Goal: Task Accomplishment & Management: Manage account settings

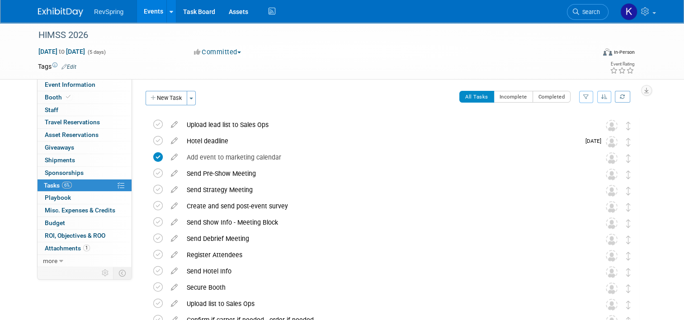
click at [56, 14] on img at bounding box center [60, 12] width 45 height 9
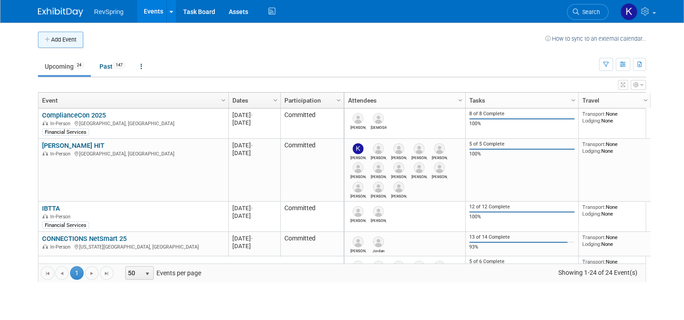
click at [53, 38] on button "Add Event" at bounding box center [60, 40] width 45 height 16
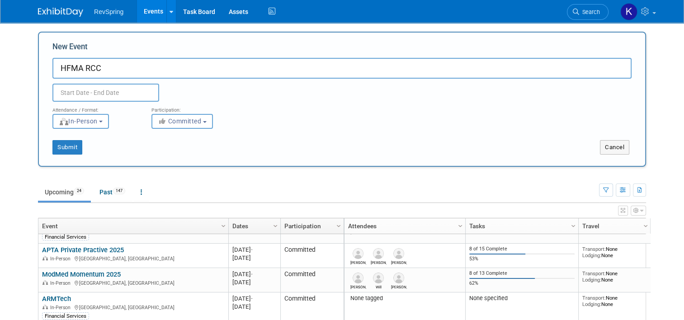
scroll to position [413, 0]
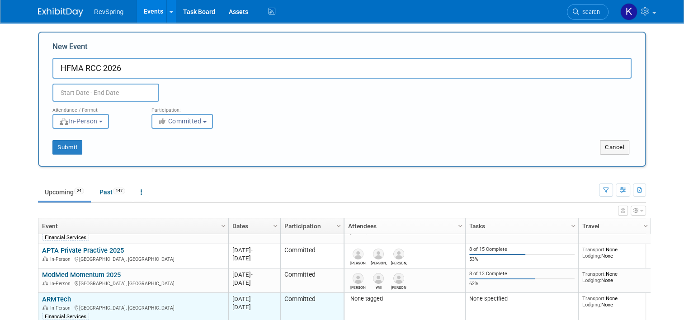
type input "HFMA RCC 2026"
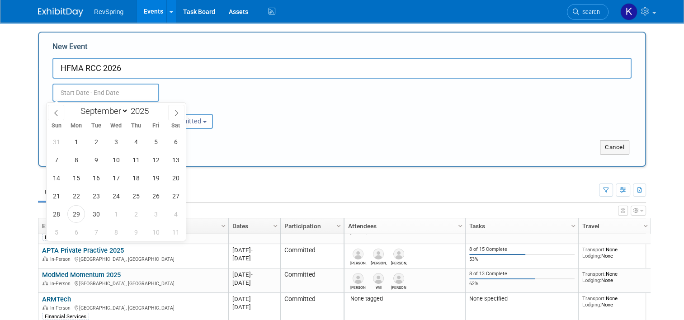
click at [114, 89] on input "text" at bounding box center [105, 93] width 107 height 18
click at [172, 117] on span at bounding box center [176, 112] width 16 height 15
select select "11"
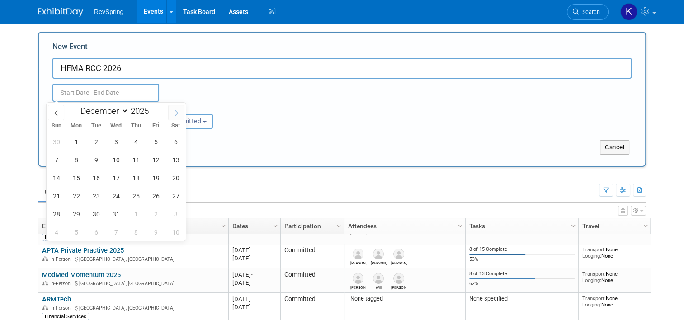
click at [172, 117] on span at bounding box center [176, 112] width 16 height 15
type input "2026"
click at [172, 117] on span at bounding box center [176, 112] width 16 height 15
select select "2"
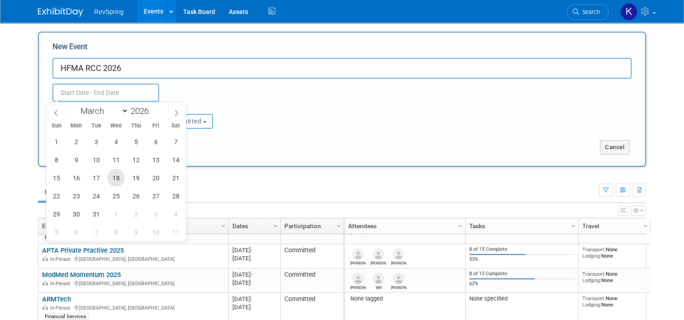
click at [116, 182] on span "18" at bounding box center [116, 178] width 18 height 18
click at [154, 182] on span "20" at bounding box center [156, 178] width 18 height 18
type input "Mar 18, 2026 to Mar 20, 2026"
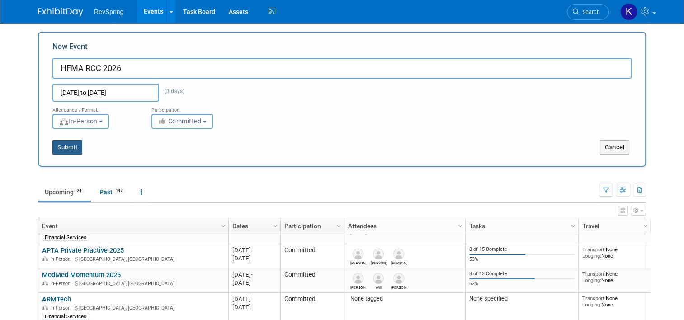
click at [60, 142] on button "Submit" at bounding box center [67, 147] width 30 height 14
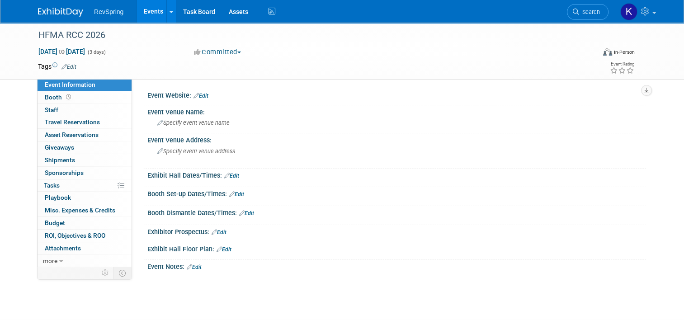
click at [217, 230] on link "Edit" at bounding box center [218, 232] width 15 height 6
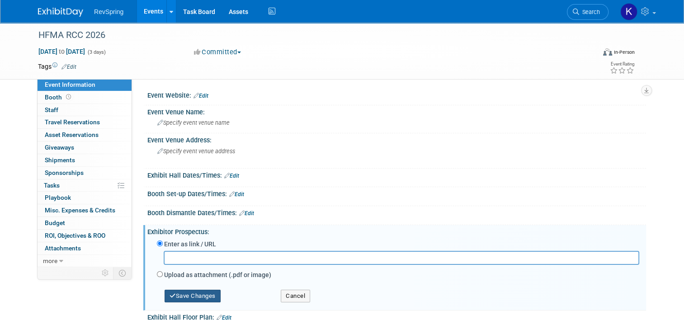
scroll to position [35, 0]
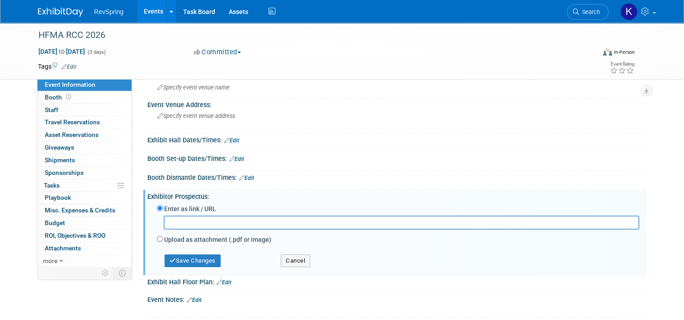
click at [196, 239] on label "Upload as attachment (.pdf or image)" at bounding box center [217, 239] width 107 height 9
click at [163, 239] on input "Upload as attachment (.pdf or image)" at bounding box center [160, 239] width 6 height 6
radio input "true"
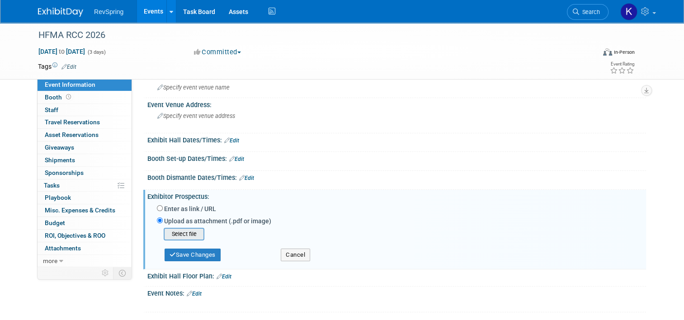
click at [188, 235] on input "file" at bounding box center [150, 234] width 108 height 11
type input "C:\fakepath\HFMA 2026 Revenue Cycle Conference Sponsorship BP.pptx"
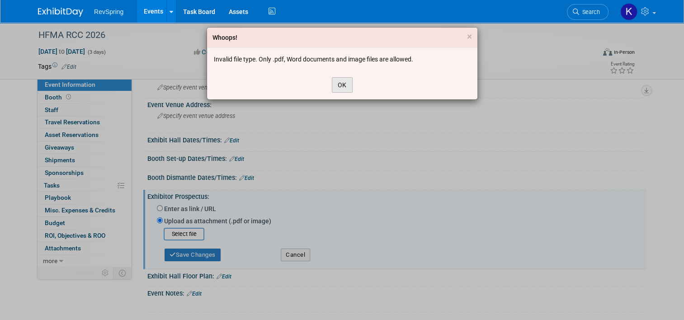
click at [338, 83] on button "OK" at bounding box center [342, 84] width 21 height 15
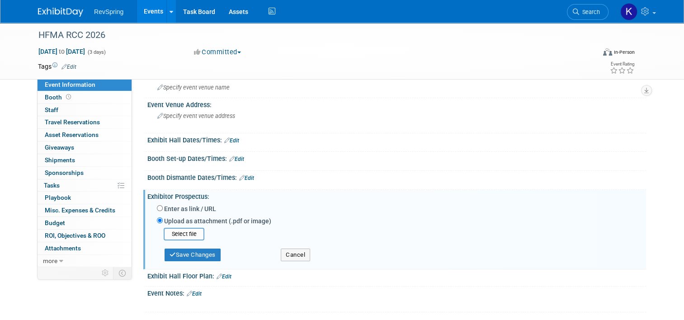
click at [188, 240] on div "Save Changes" at bounding box center [212, 250] width 124 height 21
click at [185, 231] on input "file" at bounding box center [150, 234] width 108 height 11
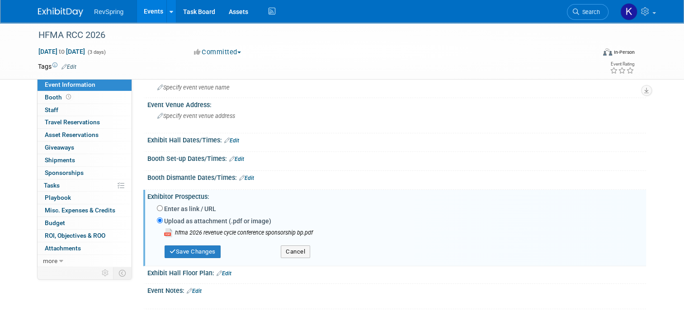
scroll to position [47, 0]
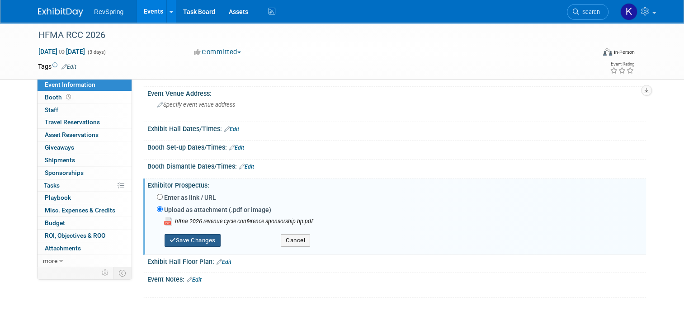
click at [188, 239] on button "Save Changes" at bounding box center [192, 240] width 56 height 13
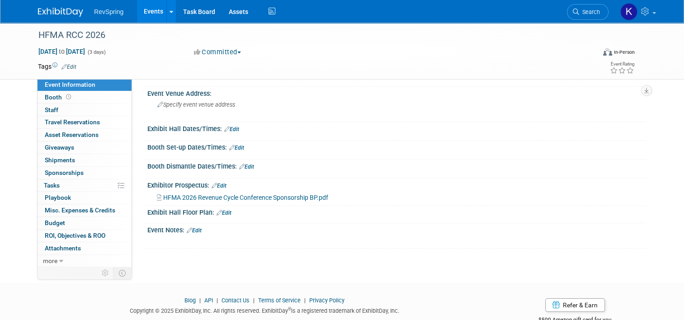
click at [240, 200] on span "HFMA 2026 Revenue Cycle Conference Sponsorship BP.pdf" at bounding box center [245, 197] width 165 height 7
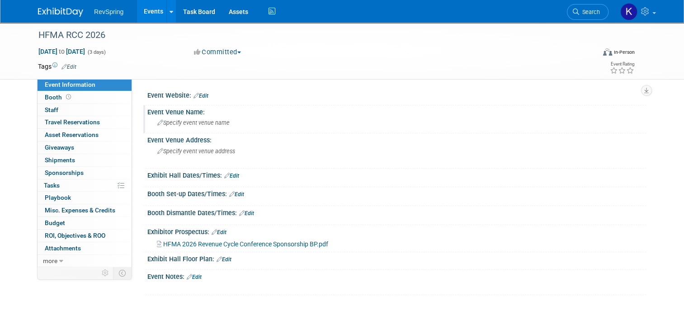
click at [207, 119] on span "Specify event venue name" at bounding box center [193, 122] width 72 height 7
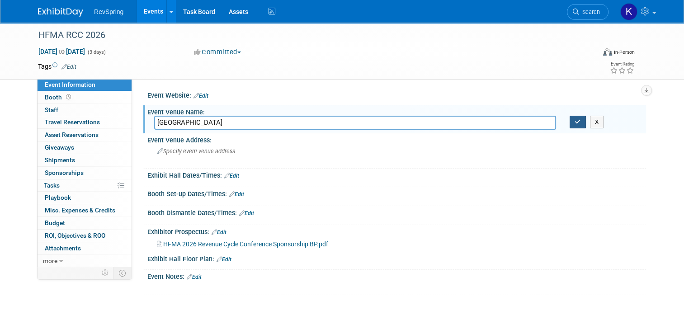
type input "Loews Arlington & Hotel Convention Center"
click at [581, 123] on icon "button" at bounding box center [577, 122] width 6 height 6
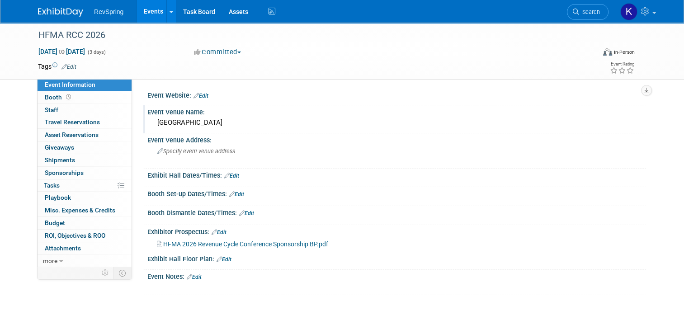
click at [190, 277] on link "Edit" at bounding box center [194, 277] width 15 height 6
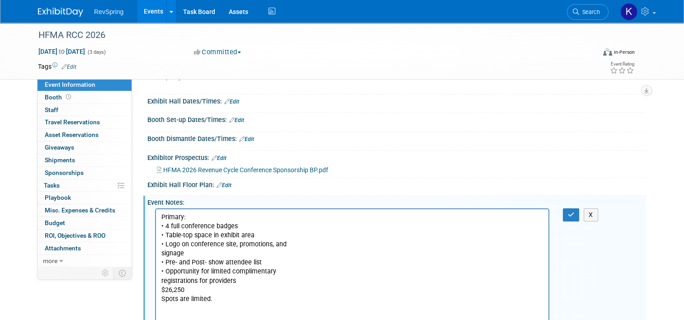
scroll to position [102, 0]
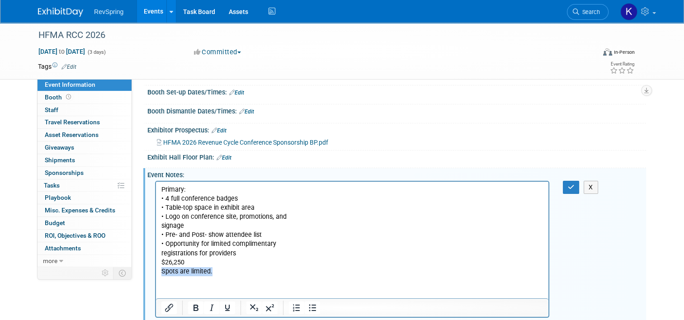
drag, startPoint x: 220, startPoint y: 271, endPoint x: 153, endPoint y: 271, distance: 67.3
click at [156, 271] on html "Primary: • 4 full conference badges • Table-top space in exhibit area • Logo on…" at bounding box center [352, 229] width 392 height 94
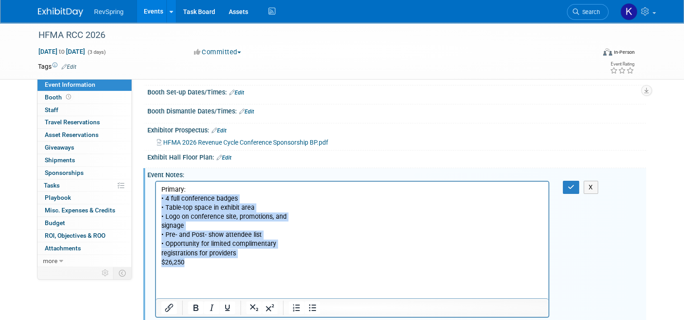
drag, startPoint x: 191, startPoint y: 263, endPoint x: 158, endPoint y: 197, distance: 73.6
click at [158, 197] on html "Primary: • 4 full conference badges • Table-top space in exhibit area • Logo on…" at bounding box center [352, 229] width 392 height 94
click at [307, 304] on icon "Bullet list" at bounding box center [312, 307] width 11 height 11
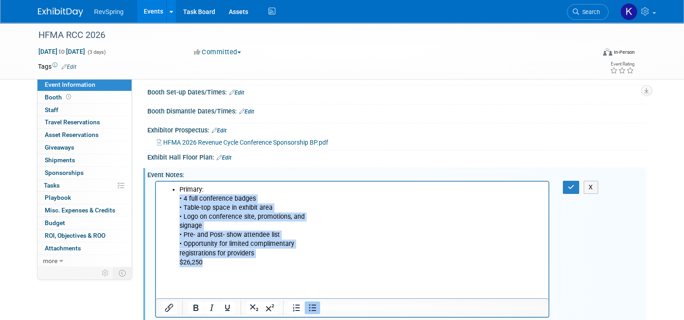
click at [307, 306] on icon "Bullet list" at bounding box center [312, 307] width 11 height 11
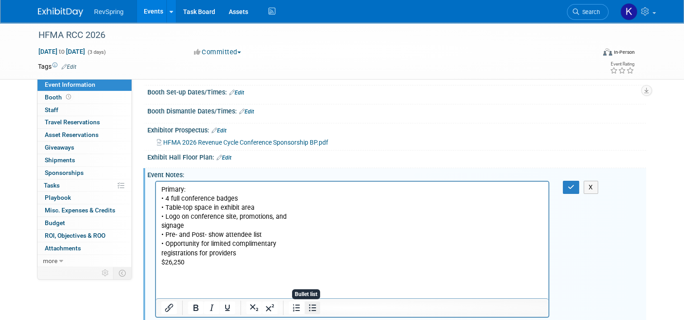
click at [307, 306] on icon "Bullet list" at bounding box center [312, 307] width 11 height 11
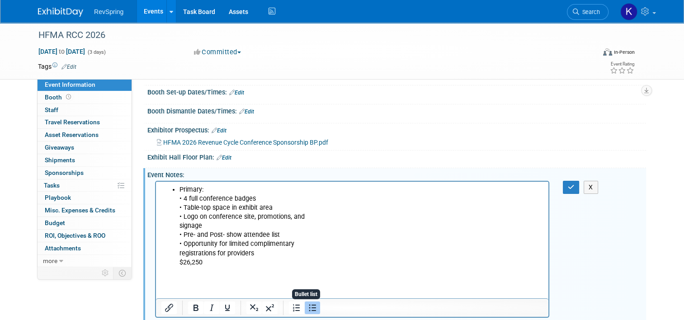
click at [307, 306] on icon "Bullet list" at bounding box center [312, 307] width 11 height 11
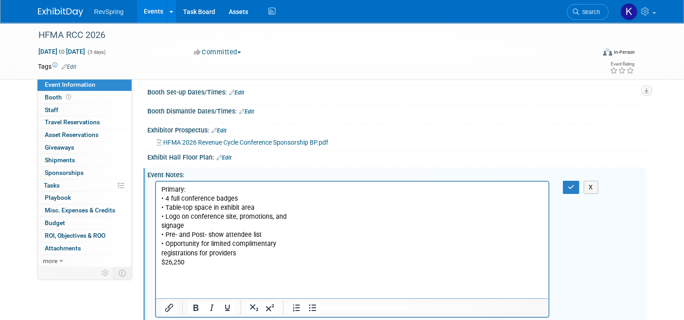
click at [166, 196] on p "Primary: • 4 full conference badges • Table-top space in exhibit area • Logo on…" at bounding box center [352, 230] width 382 height 91
click at [166, 209] on p "4 full conference badges • Table-top space in exhibit area • Logo on conference…" at bounding box center [352, 235] width 382 height 82
click at [166, 209] on p "Table-top space in exhibit area • Logo on conference site, promotions, and sign…" at bounding box center [352, 239] width 382 height 73
click at [168, 217] on p "Table-top space in exhibit area • Logo on conference site, promotions, and sign…" at bounding box center [352, 239] width 382 height 73
click at [167, 235] on p "Logo on conference site, promotions, and signage • Pre- and Post- show attendee…" at bounding box center [352, 244] width 382 height 64
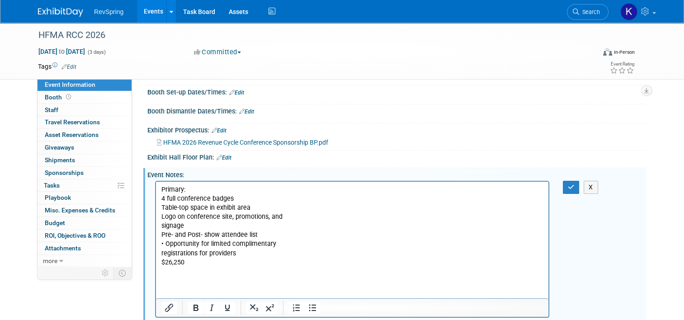
click at [160, 227] on html "Primary: 4 full conference badges Table-top space in exhibit area Logo on confe…" at bounding box center [352, 229] width 392 height 94
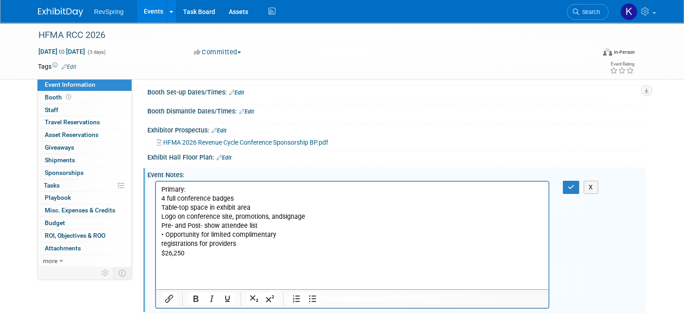
click at [168, 235] on p "Pre- and Post- show attendee list • Opportunity for limited complimentary regis…" at bounding box center [352, 243] width 382 height 45
click at [160, 247] on html "Primary: 4 full conference badges Table-top space in exhibit area Logo on confe…" at bounding box center [352, 224] width 392 height 85
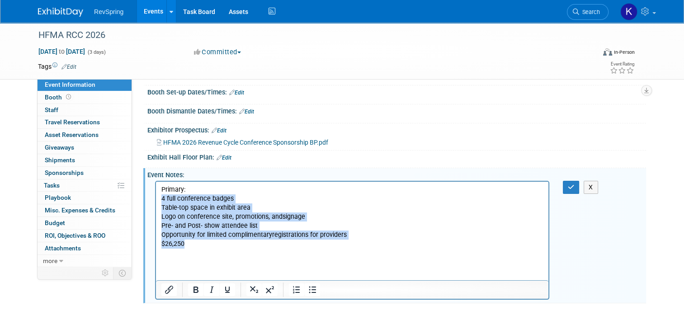
drag, startPoint x: 191, startPoint y: 247, endPoint x: 158, endPoint y: 202, distance: 55.6
click at [158, 202] on html "Primary: 4 full conference badges Table-top space in exhibit area Logo on confe…" at bounding box center [352, 220] width 392 height 76
click at [309, 290] on icon "Bullet list" at bounding box center [312, 289] width 11 height 11
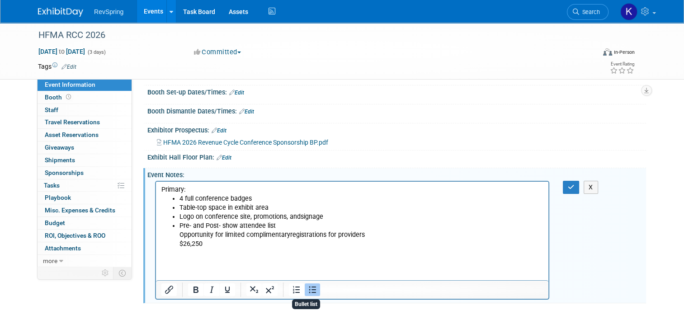
click at [228, 249] on li "Pre- and Post- show attendee list Opportunity for limited complimentary registr…" at bounding box center [361, 239] width 364 height 36
click at [178, 234] on ul "4 full conference badges Table-top space in exhibit area Logo on conference sit…" at bounding box center [352, 226] width 382 height 64
drag, startPoint x: 211, startPoint y: 248, endPoint x: 177, endPoint y: 244, distance: 34.6
click at [177, 244] on ul "4 full conference badges Table-top space in exhibit area Logo on conference sit…" at bounding box center [352, 226] width 382 height 64
copy li "$26,250"
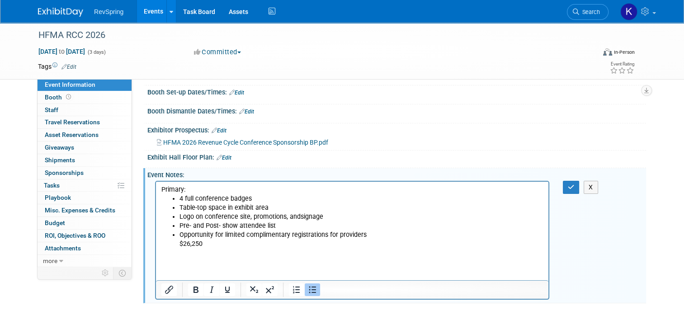
click at [196, 188] on p "Primary:" at bounding box center [352, 189] width 382 height 9
click at [184, 189] on p "Primary:$26,250" at bounding box center [352, 189] width 382 height 9
click at [189, 244] on li "Opportunity for limited complimentary registrations for providers $26,250" at bounding box center [361, 243] width 364 height 27
click at [207, 240] on li "Opportunity for limited complimentary registrations for providers" at bounding box center [361, 239] width 364 height 18
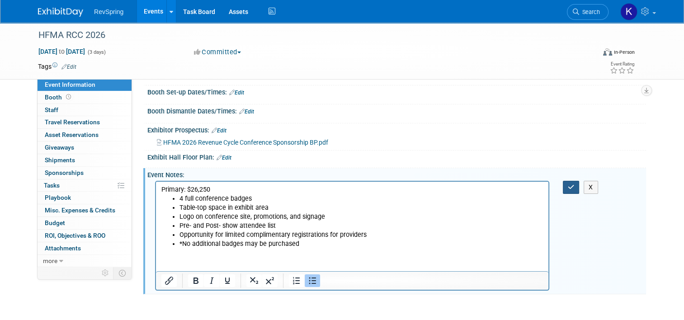
click at [574, 188] on icon "button" at bounding box center [571, 187] width 7 height 6
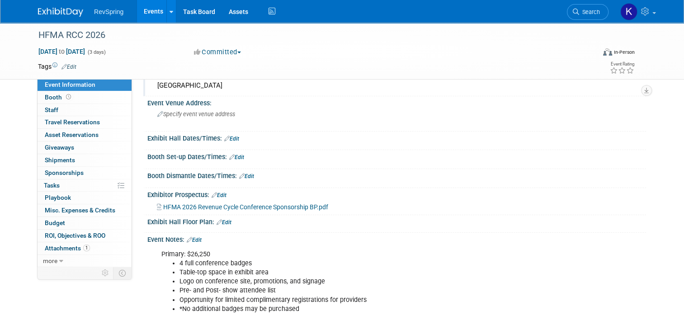
scroll to position [38, 0]
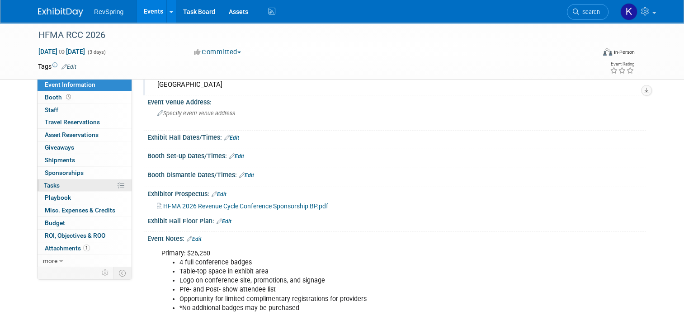
click at [84, 183] on link "0% Tasks 0%" at bounding box center [85, 185] width 94 height 12
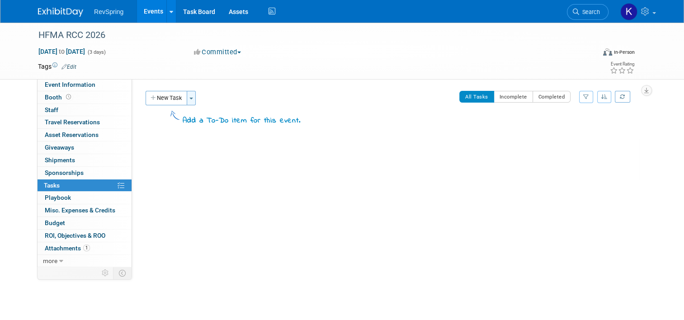
click at [187, 97] on button "Toggle Dropdown" at bounding box center [191, 98] width 9 height 14
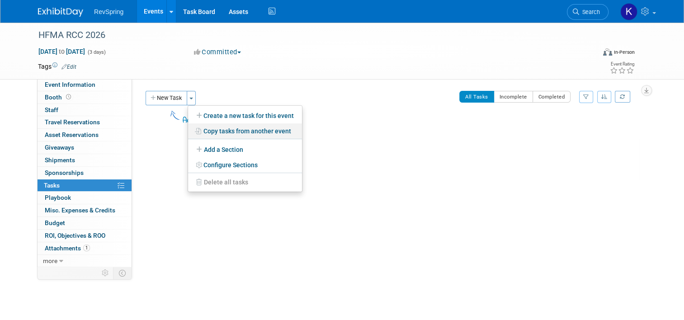
click at [216, 129] on link "Copy tasks from another event" at bounding box center [245, 130] width 114 height 15
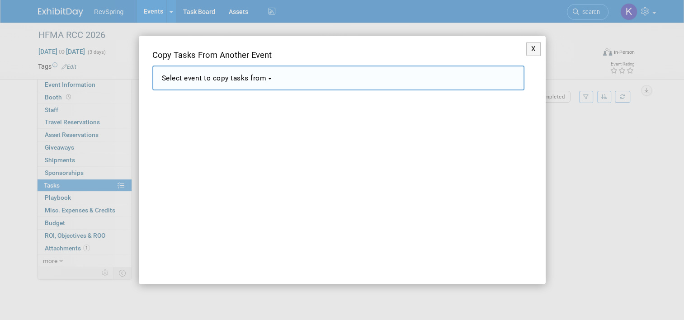
click at [267, 79] on span "Select event to copy tasks from" at bounding box center [214, 78] width 105 height 8
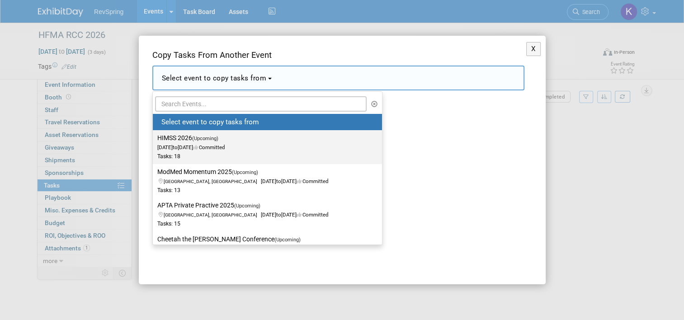
click at [230, 140] on label "HIMSS 2026 (Upcoming) Mar 9, 2026 to Mar 13, 2026 Committed Tasks: 18" at bounding box center [265, 147] width 216 height 30
click at [154, 140] on input "HIMSS 2026 (Upcoming) Mar 9, 2026 to Mar 13, 2026 Committed Tasks: 18" at bounding box center [151, 138] width 6 height 6
select select "11150783"
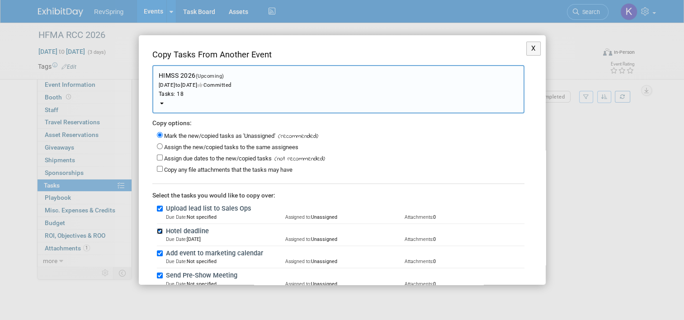
click at [160, 230] on input "Hotel deadline" at bounding box center [160, 231] width 6 height 6
checkbox input "false"
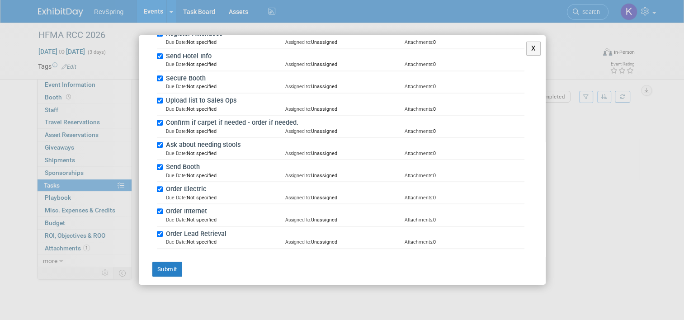
scroll to position [352, 0]
click at [167, 270] on button "Submit" at bounding box center [167, 269] width 30 height 15
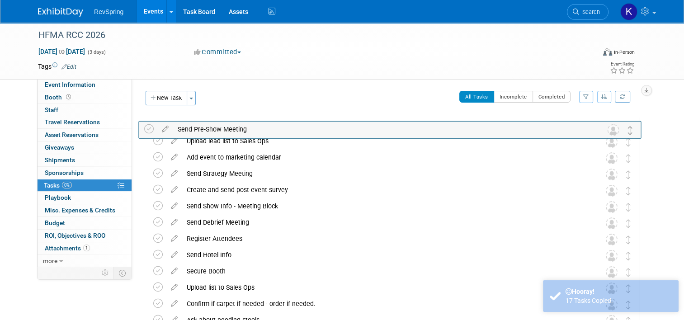
drag, startPoint x: 632, startPoint y: 156, endPoint x: 629, endPoint y: 124, distance: 31.8
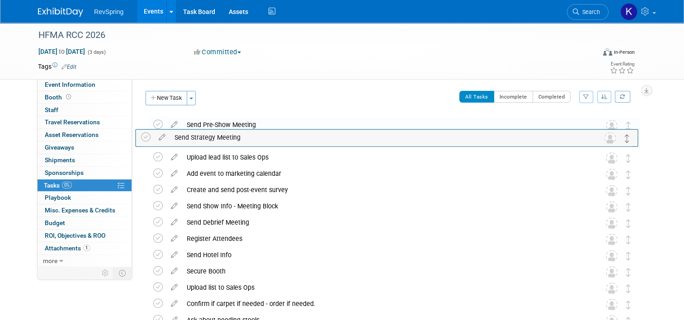
drag, startPoint x: 631, startPoint y: 176, endPoint x: 625, endPoint y: 139, distance: 37.1
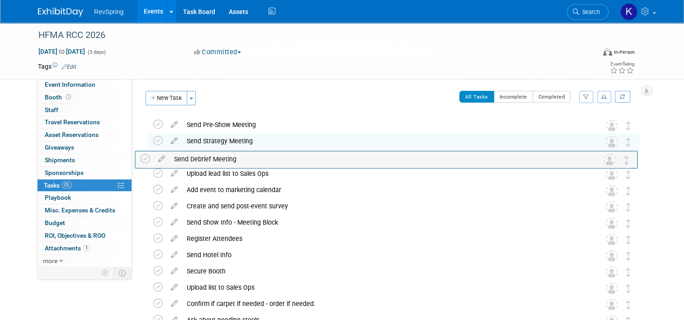
drag, startPoint x: 635, startPoint y: 227, endPoint x: 628, endPoint y: 163, distance: 64.5
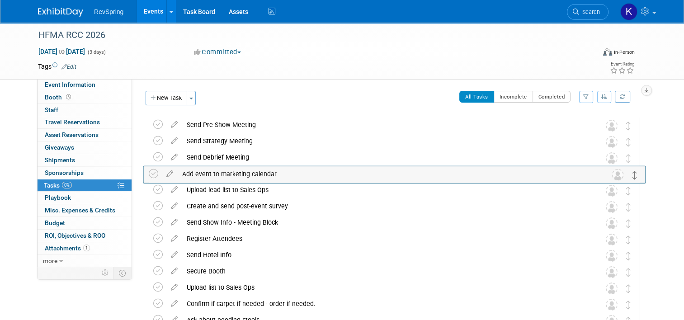
drag, startPoint x: 633, startPoint y: 193, endPoint x: 633, endPoint y: 176, distance: 16.3
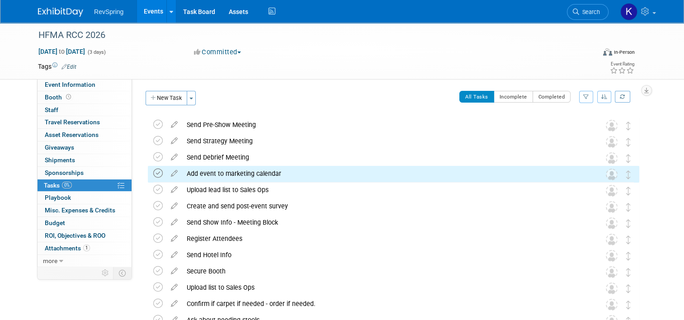
click at [154, 174] on icon at bounding box center [157, 173] width 9 height 9
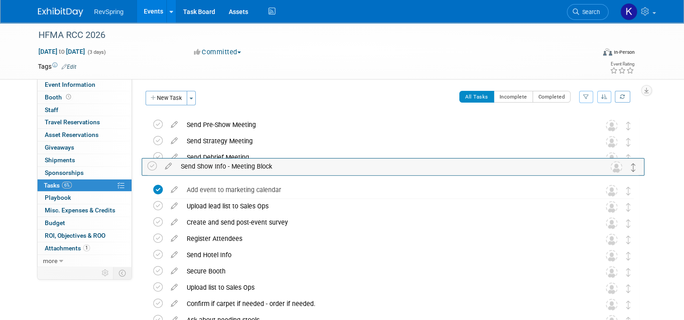
drag, startPoint x: 631, startPoint y: 223, endPoint x: 631, endPoint y: 167, distance: 56.0
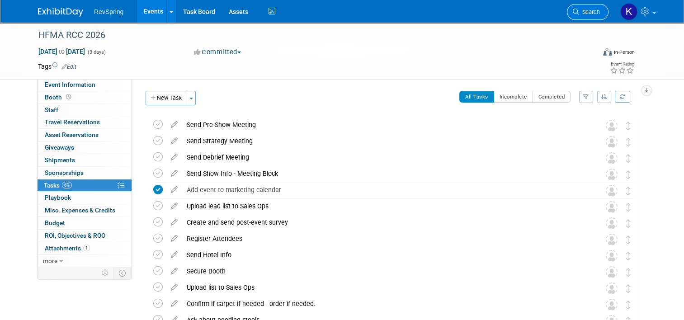
click at [600, 14] on span "Search" at bounding box center [589, 12] width 21 height 7
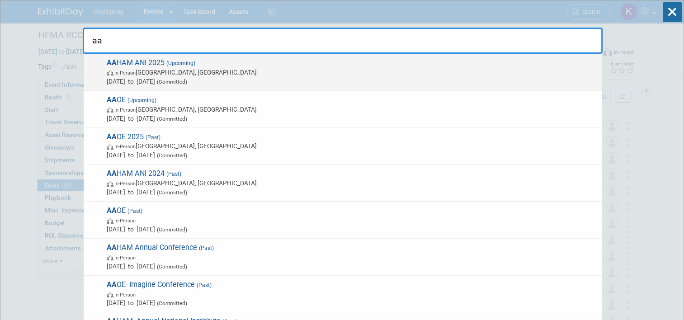
type input "aa"
click at [258, 77] on span "Oct 20, 2025 to Oct 22, 2025 (Committed)" at bounding box center [352, 81] width 490 height 9
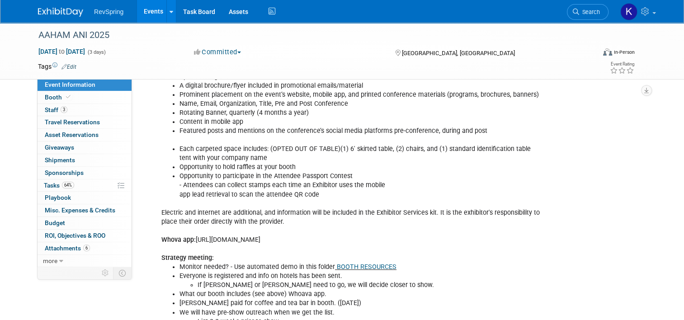
scroll to position [536, 0]
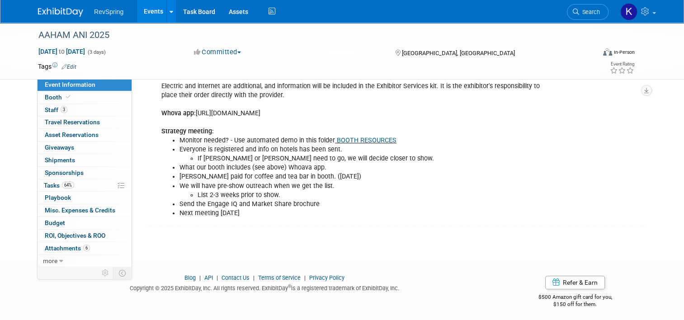
click at [203, 186] on li "We will have pre-show outreach when we get the list. List 2-3 weeks prior to sh…" at bounding box center [361, 191] width 364 height 18
drag, startPoint x: 203, startPoint y: 186, endPoint x: 208, endPoint y: 204, distance: 18.7
click at [208, 204] on li "Send the Engage IQ and Market Share brochure" at bounding box center [361, 204] width 364 height 9
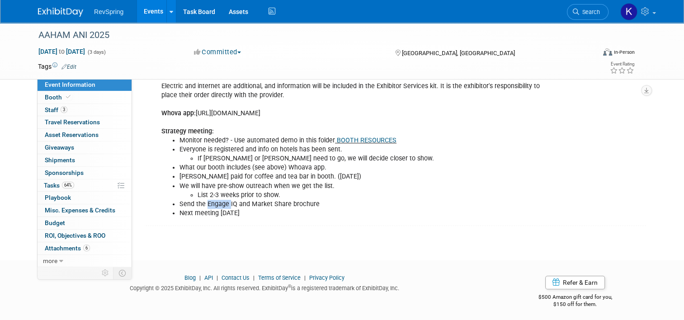
click at [208, 204] on li "Send the Engage IQ and Market Share brochure" at bounding box center [361, 204] width 364 height 9
click at [77, 113] on link "3 Staff 3" at bounding box center [85, 110] width 94 height 12
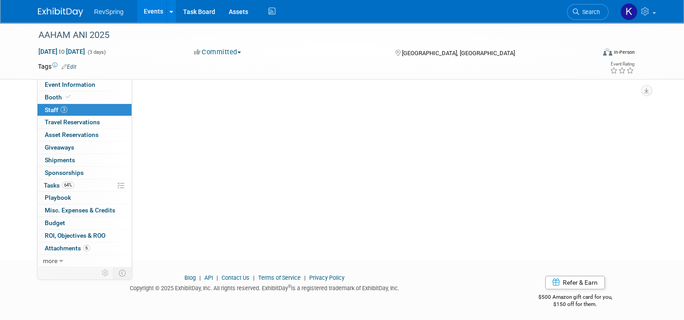
scroll to position [0, 0]
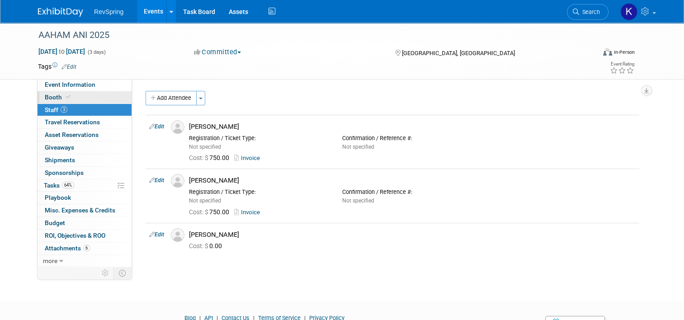
click at [63, 102] on link "Booth" at bounding box center [85, 97] width 94 height 12
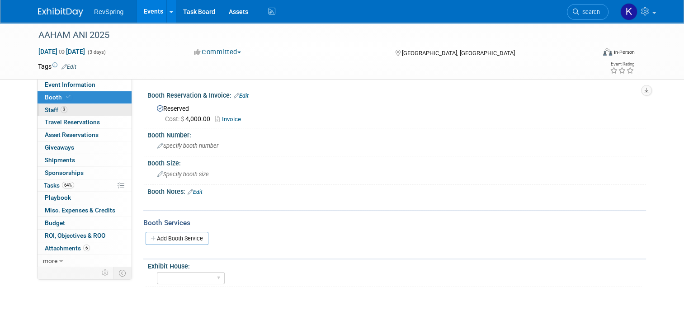
click at [66, 109] on link "3 Staff 3" at bounding box center [85, 110] width 94 height 12
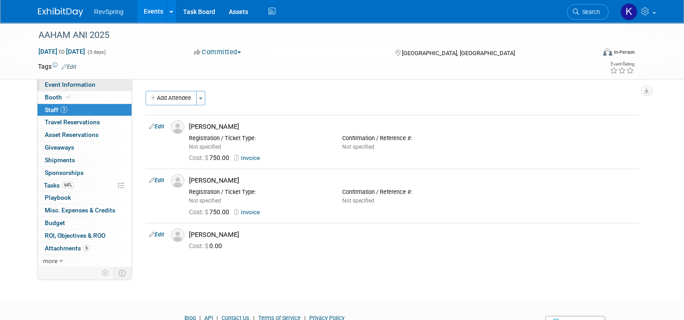
click at [88, 80] on link "Event Information" at bounding box center [85, 85] width 94 height 12
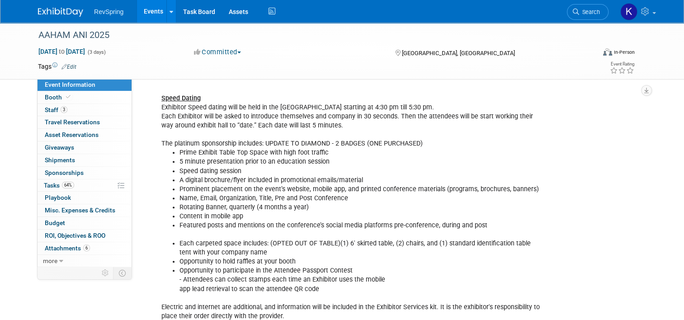
scroll to position [315, 0]
click at [600, 12] on span "Search" at bounding box center [589, 12] width 21 height 7
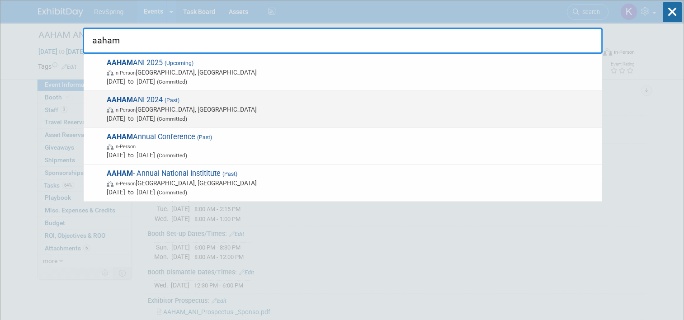
type input "aaham"
click at [377, 95] on span "AAHAM ANI 2024 (Past) In-Person Fort Worth, TX Nov 12, 2024 to Nov 14, 2024 (Co…" at bounding box center [350, 109] width 493 height 28
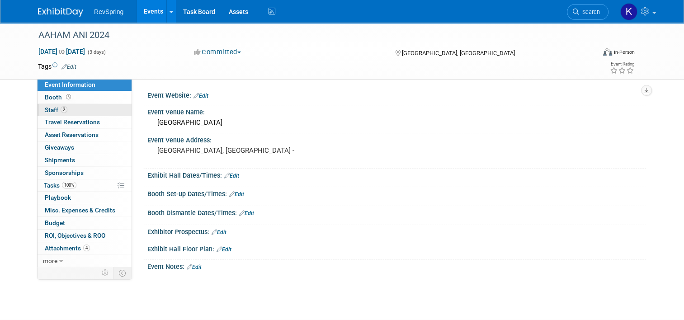
drag, startPoint x: 0, startPoint y: 0, endPoint x: 77, endPoint y: 112, distance: 135.9
click at [77, 112] on link "2 Staff 2" at bounding box center [85, 110] width 94 height 12
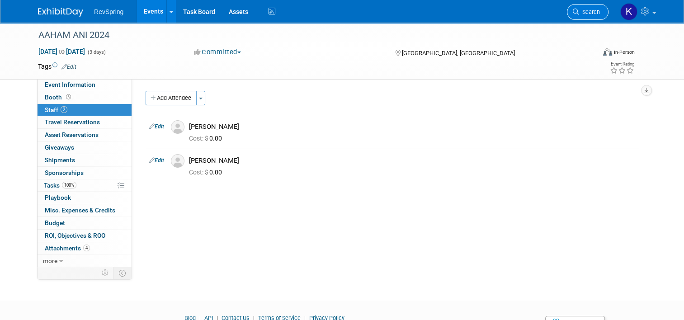
click at [592, 14] on span "Search" at bounding box center [589, 12] width 21 height 7
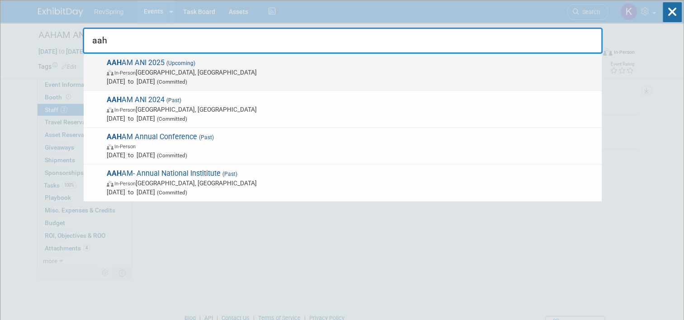
type input "aah"
click at [272, 74] on span "In-Person [GEOGRAPHIC_DATA], [GEOGRAPHIC_DATA]" at bounding box center [352, 72] width 490 height 9
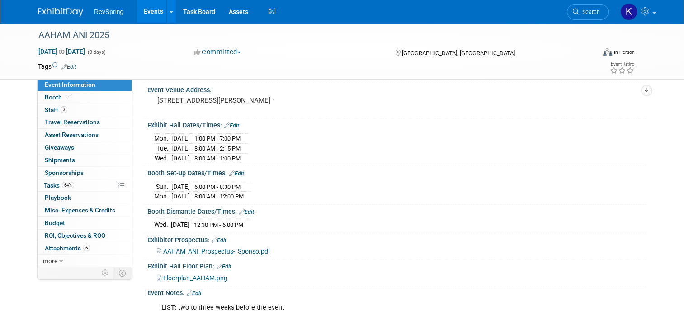
scroll to position [61, 0]
click at [592, 16] on link "Search" at bounding box center [588, 12] width 42 height 16
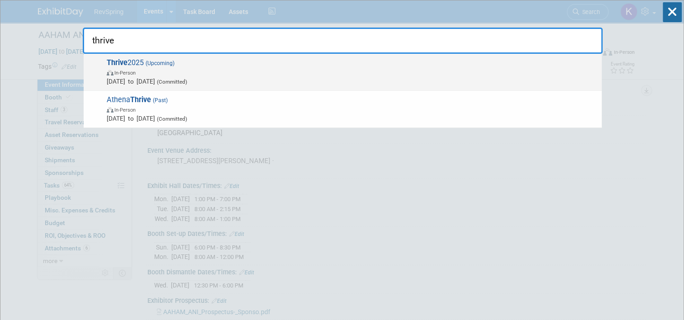
type input "thrive"
click at [469, 66] on span "Thrive 2025 (Upcoming) In-Person Nov 3, 2025 to Nov 5, 2025 (Committed)" at bounding box center [350, 72] width 493 height 28
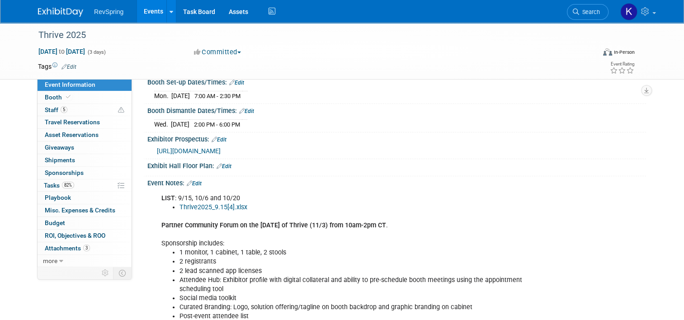
scroll to position [152, 0]
click at [218, 203] on link "Thrive2025_9.15[4].xlsx" at bounding box center [213, 207] width 68 height 8
click at [596, 14] on span "Search" at bounding box center [589, 12] width 21 height 7
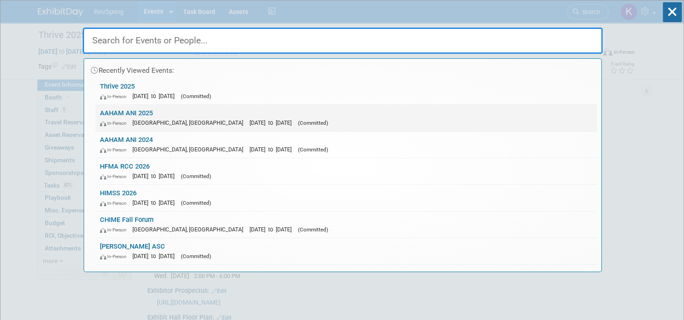
click at [273, 112] on link "AAHAM ANI 2025 In-Person [GEOGRAPHIC_DATA], [GEOGRAPHIC_DATA] [DATE] to [DATE] …" at bounding box center [345, 118] width 501 height 26
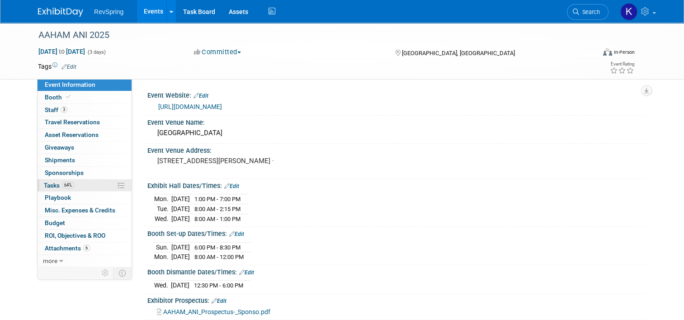
click at [88, 180] on link "64% Tasks 64%" at bounding box center [85, 185] width 94 height 12
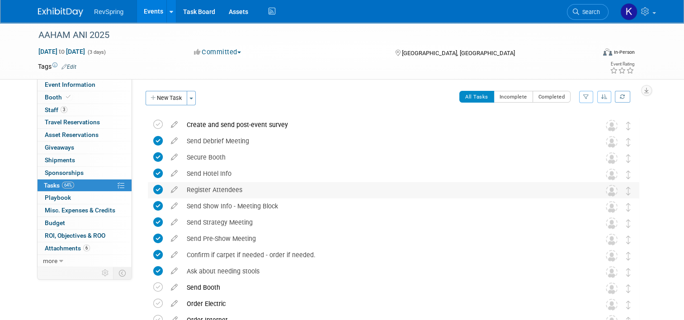
scroll to position [45, 0]
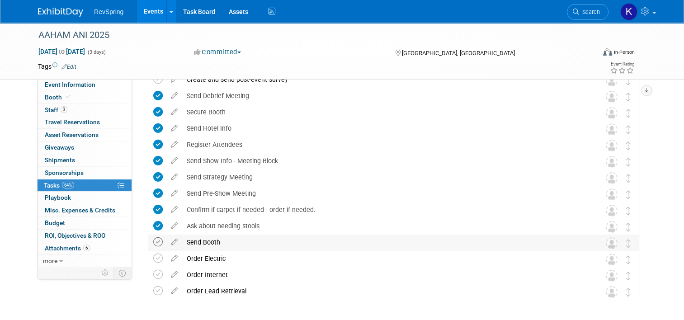
click at [153, 242] on icon at bounding box center [157, 241] width 9 height 9
click at [68, 88] on span "Event Information" at bounding box center [70, 84] width 51 height 7
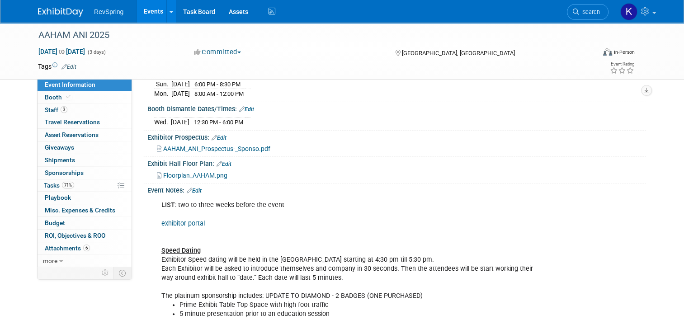
scroll to position [164, 0]
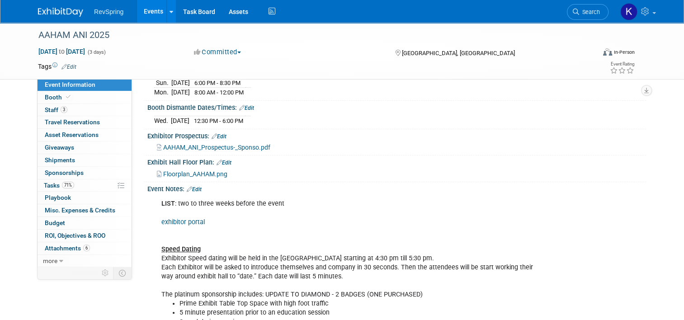
click at [191, 186] on link "Edit" at bounding box center [194, 189] width 15 height 6
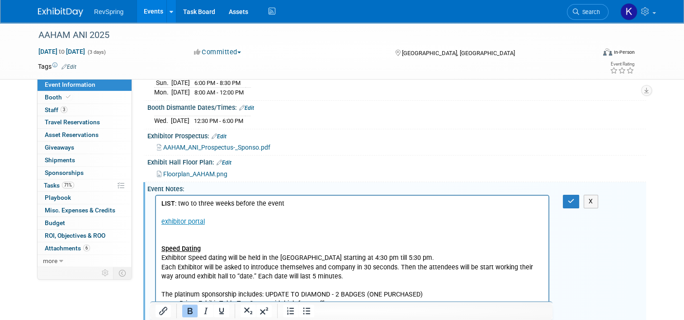
scroll to position [0, 0]
click at [196, 233] on p "LIST : two to three weeks before the event exhibitor portal Speed Dating Exhibi…" at bounding box center [352, 249] width 382 height 100
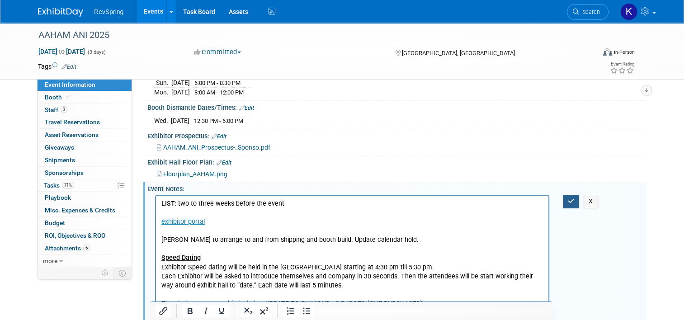
click at [570, 202] on button "button" at bounding box center [571, 201] width 17 height 13
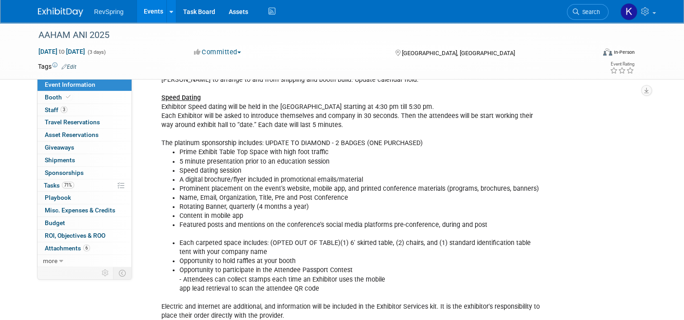
scroll to position [225, 0]
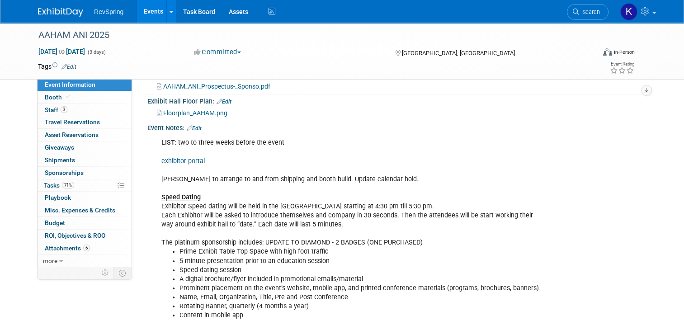
click at [178, 158] on link "exhibitor portal" at bounding box center [182, 161] width 43 height 8
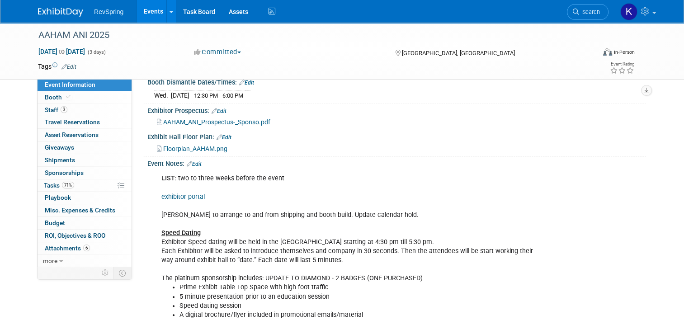
scroll to position [180, 0]
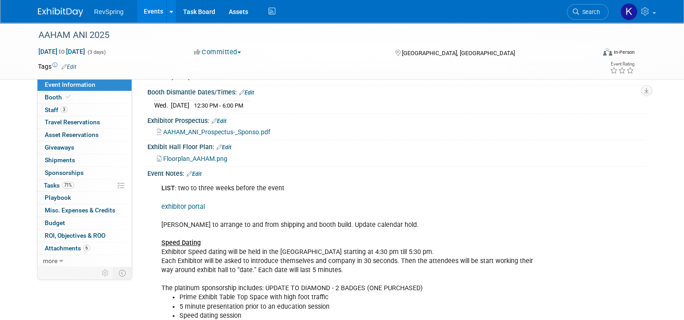
click at [195, 171] on link "Edit" at bounding box center [194, 174] width 15 height 6
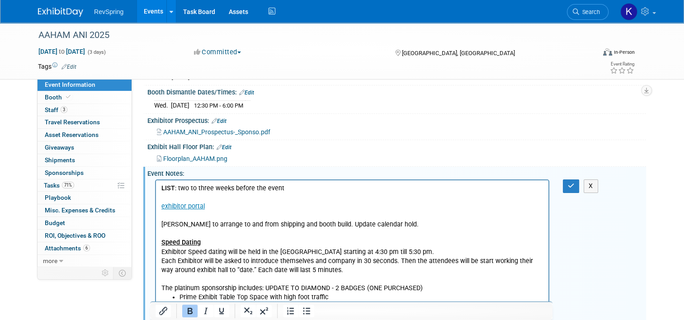
scroll to position [0, 0]
click at [397, 218] on p "LIST : two to three weeks before the event exhibitor portal Heidi to arrange to…" at bounding box center [352, 238] width 382 height 109
click at [386, 221] on p "LIST : two to three weeks before the event exhibitor portal Heidi to arrange to…" at bounding box center [352, 238] width 382 height 109
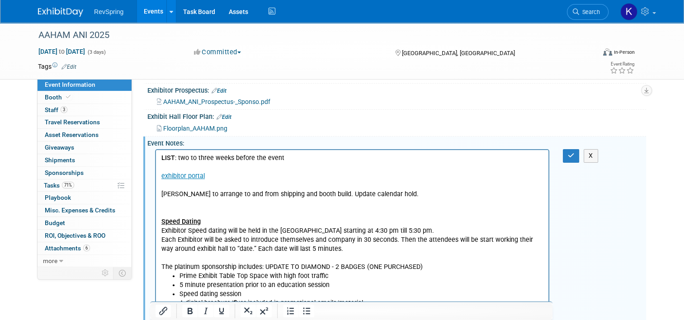
scroll to position [211, 0]
click at [305, 311] on icon "Bullet list" at bounding box center [306, 310] width 11 height 11
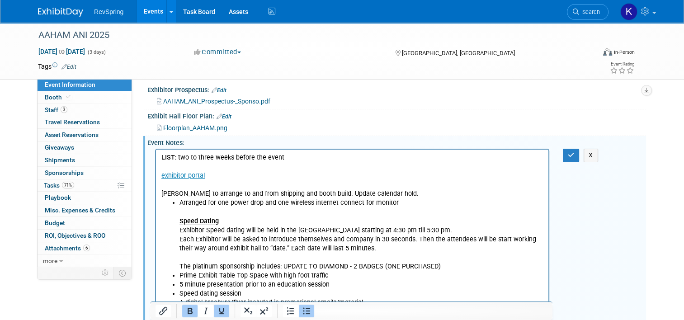
click at [181, 220] on u "Speed Dating" at bounding box center [198, 221] width 39 height 8
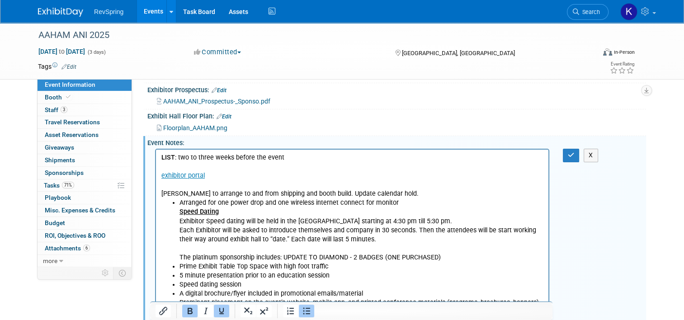
click at [309, 316] on button "Bullet list" at bounding box center [306, 311] width 15 height 13
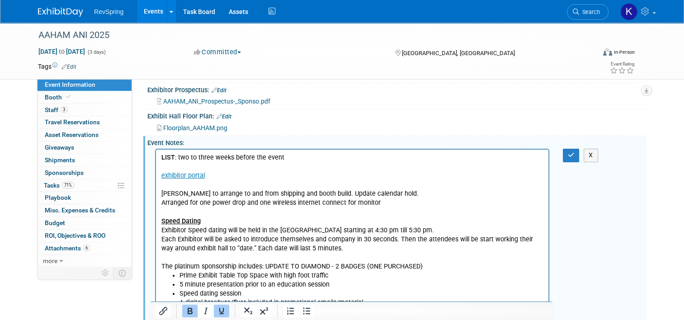
click at [305, 308] on icon "Bullet list" at bounding box center [306, 311] width 7 height 7
click at [568, 154] on button "button" at bounding box center [571, 155] width 17 height 13
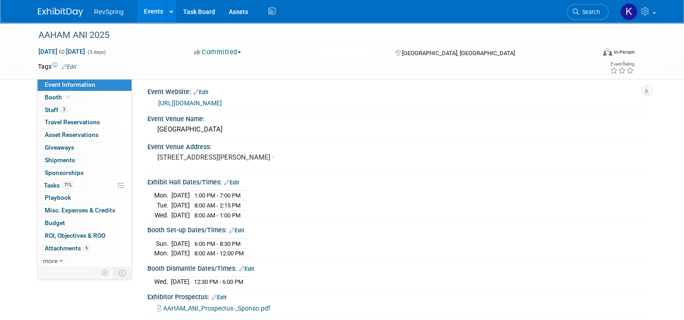
scroll to position [2, 0]
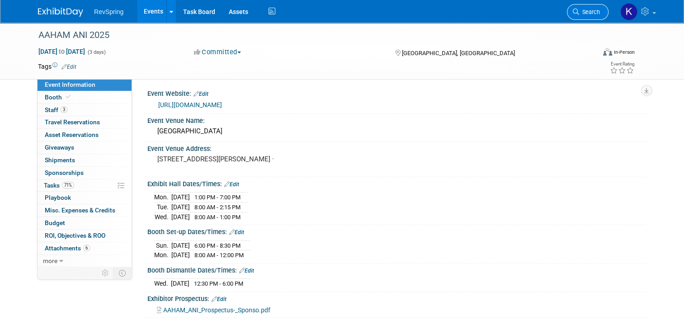
click at [596, 12] on span "Search" at bounding box center [589, 12] width 21 height 7
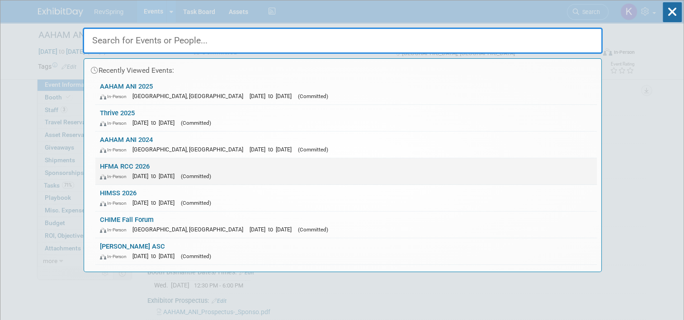
click at [179, 175] on span "[DATE] to [DATE]" at bounding box center [155, 176] width 47 height 7
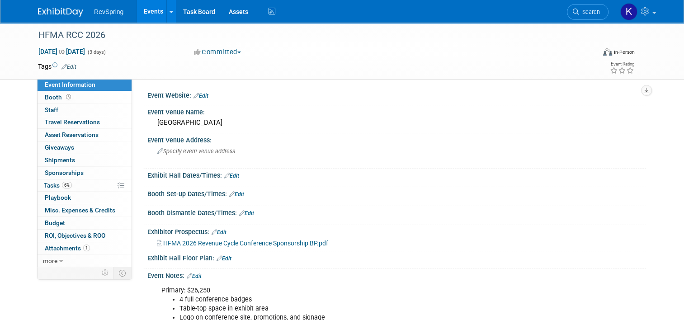
scroll to position [134, 0]
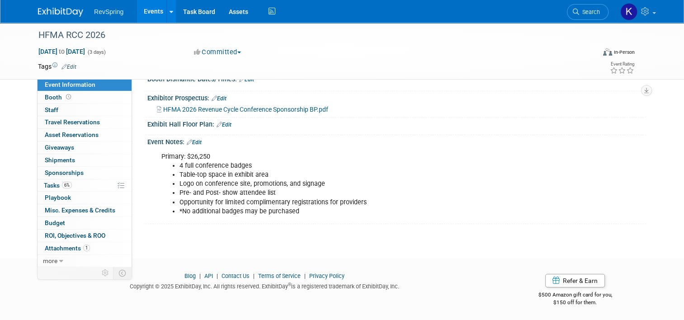
click at [197, 140] on link "Edit" at bounding box center [194, 142] width 15 height 6
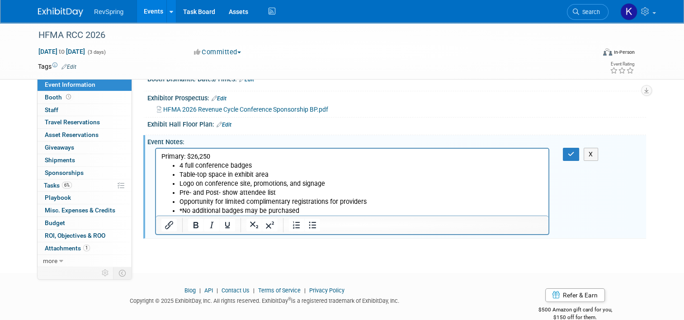
scroll to position [0, 0]
click at [330, 210] on li "*No additional badges may be purchased" at bounding box center [361, 211] width 364 height 9
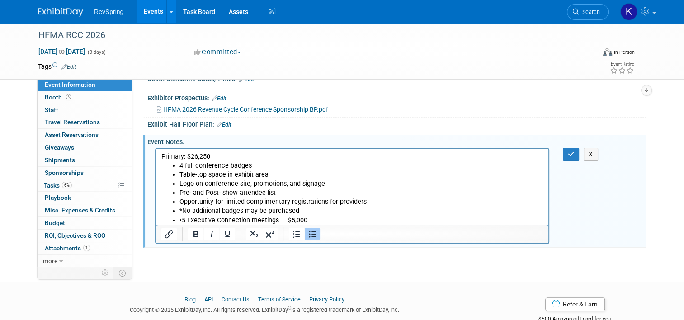
click at [316, 220] on li "•5 Executive Connection meetings $5,000" at bounding box center [361, 220] width 364 height 9
click at [574, 152] on icon "button" at bounding box center [571, 154] width 7 height 6
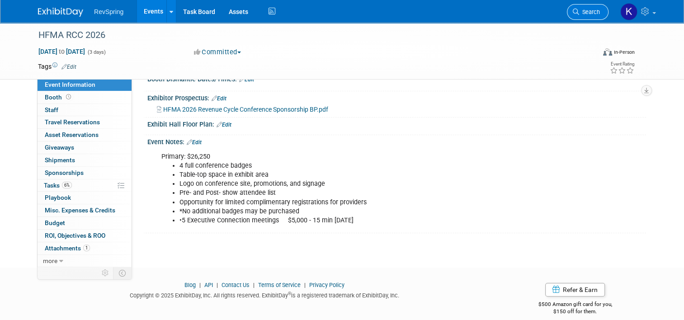
click at [594, 16] on link "Search" at bounding box center [588, 12] width 42 height 16
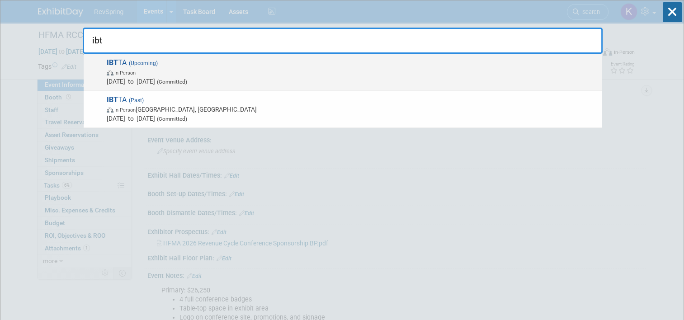
type input "ibt"
click at [425, 61] on span "IBT TA (Upcoming) In-Person Oct 11, 2025 to Oct 14, 2025 (Committed)" at bounding box center [350, 72] width 493 height 28
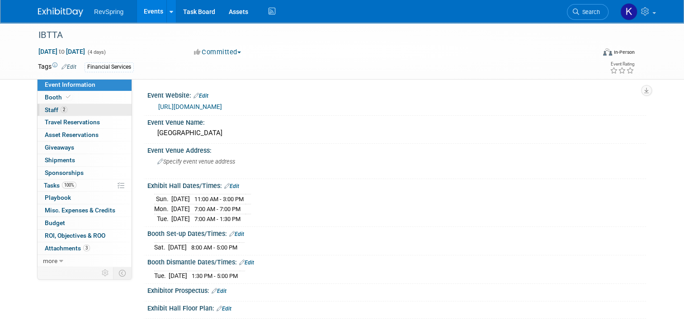
click at [80, 108] on link "2 Staff 2" at bounding box center [85, 110] width 94 height 12
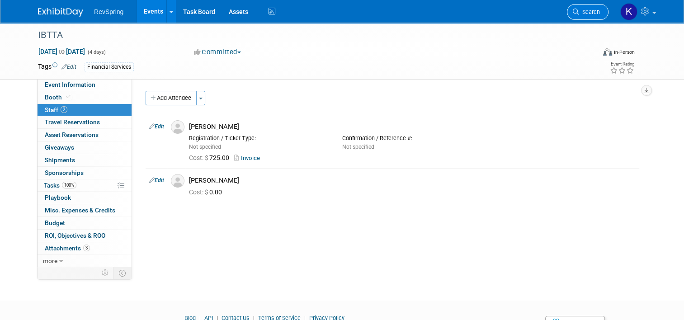
click at [592, 8] on link "Search" at bounding box center [588, 12] width 42 height 16
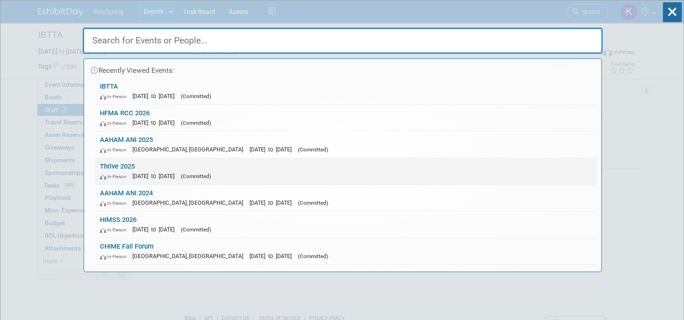
click at [275, 168] on link "Thrive 2025 In-Person [DATE] to [DATE] (Committed)" at bounding box center [345, 171] width 501 height 26
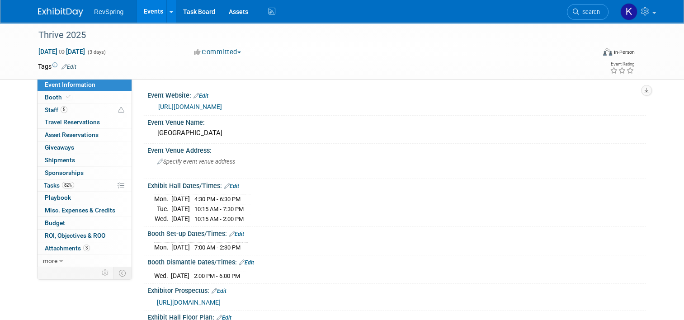
scroll to position [193, 0]
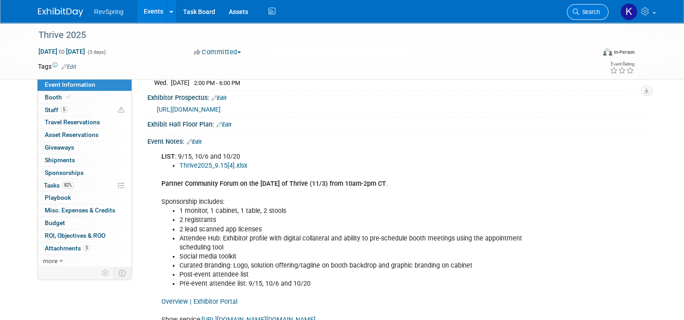
click at [600, 13] on span "Search" at bounding box center [589, 12] width 21 height 7
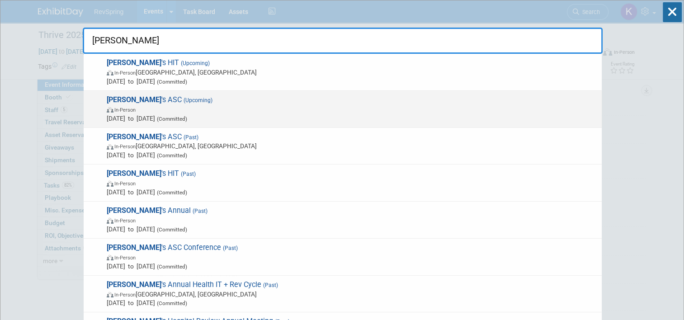
type input "[PERSON_NAME]"
click at [434, 101] on span "[PERSON_NAME] 's ASC (Upcoming) In-Person [DATE] to [DATE] (Committed)" at bounding box center [350, 109] width 493 height 28
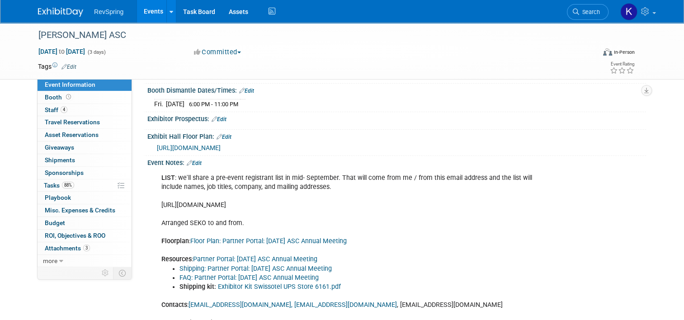
scroll to position [222, 0]
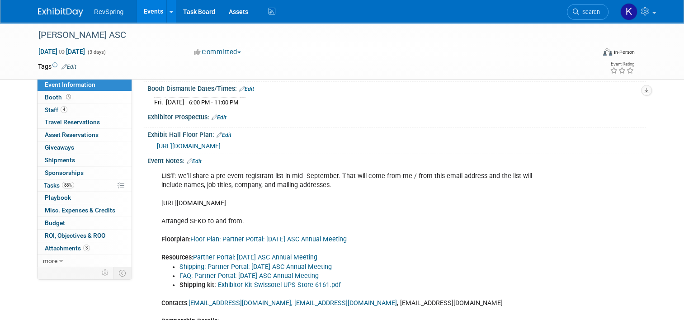
click at [192, 164] on link "Edit" at bounding box center [194, 161] width 15 height 6
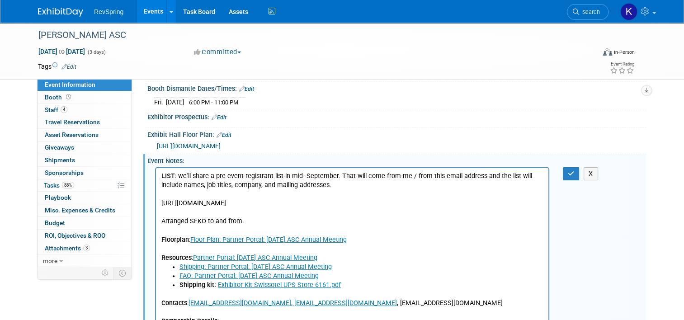
scroll to position [0, 0]
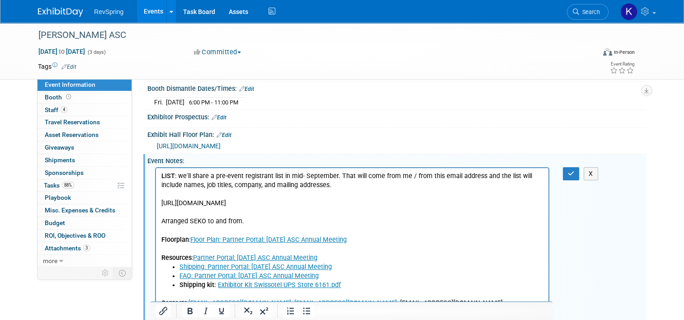
click at [327, 188] on p "LIST : we'll share a pre-event registrant list in mid- September. That will com…" at bounding box center [352, 216] width 382 height 91
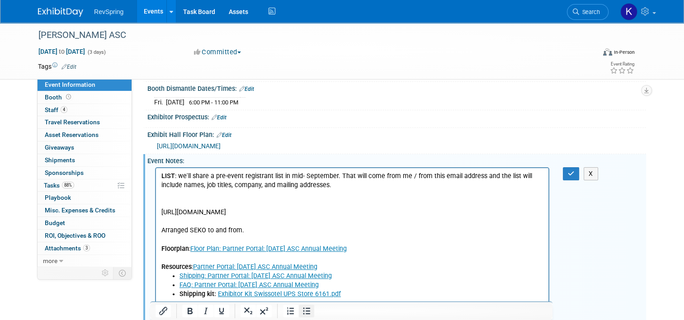
click at [311, 311] on icon "Bullet list" at bounding box center [306, 310] width 11 height 11
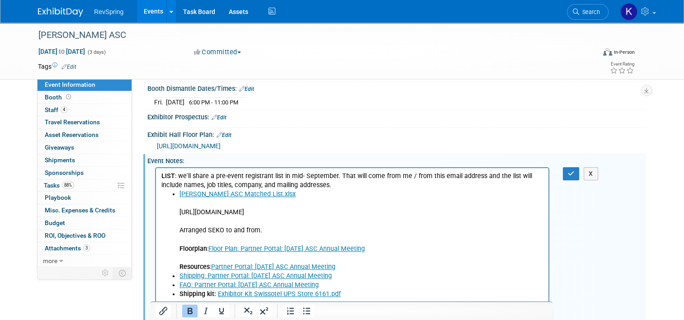
click at [276, 207] on li "Beckers ASC Matched List.xlsx https://conferences.beckershospitalreview.com/oct…" at bounding box center [361, 230] width 364 height 82
click at [309, 307] on icon "Bullet list" at bounding box center [306, 310] width 11 height 11
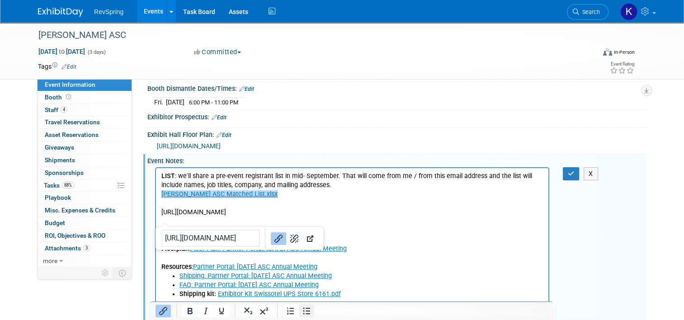
click at [303, 314] on icon "Bullet list" at bounding box center [306, 310] width 11 height 11
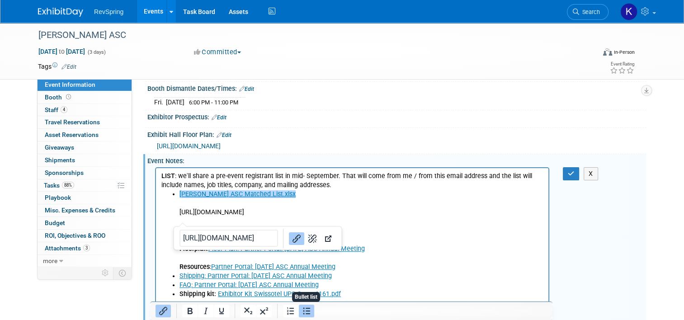
click at [303, 314] on icon "Bullet list" at bounding box center [306, 310] width 11 height 11
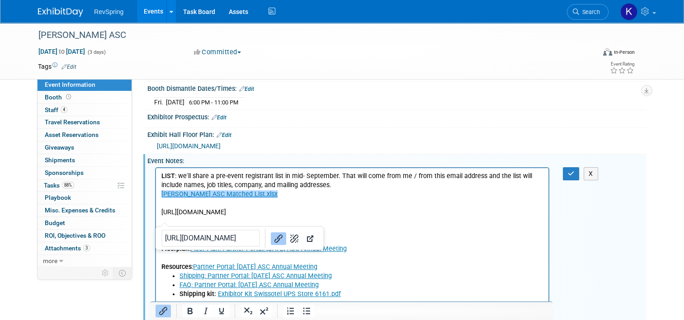
click at [270, 197] on p "﻿Beckers ASC Matched List.xlsx https://conferences.beckershospitalreview.com/oc…" at bounding box center [352, 230] width 382 height 82
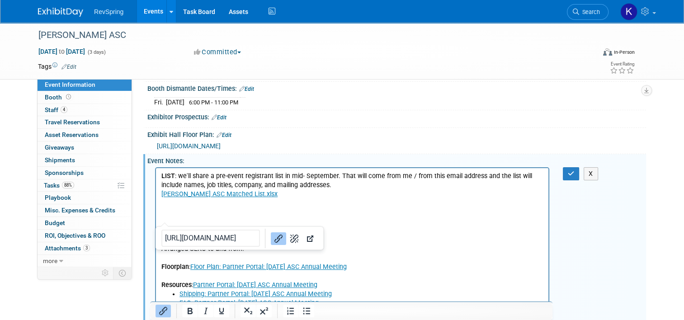
click at [299, 312] on button "Bullet list" at bounding box center [306, 311] width 15 height 13
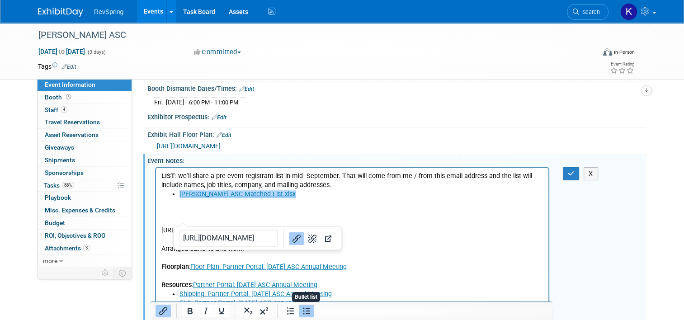
click at [165, 217] on p "https://conferences.beckershospitalreview.com/oct-asc-annual-meeting-portal-202…" at bounding box center [352, 248] width 382 height 82
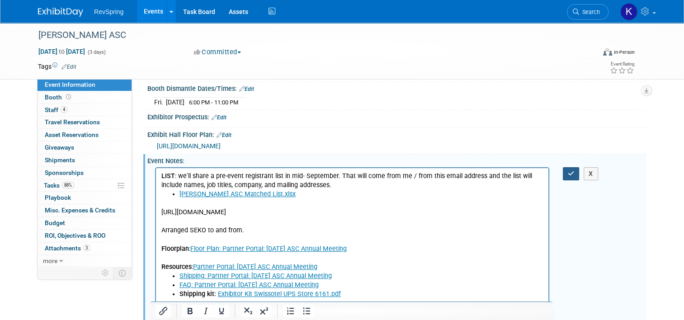
click at [574, 177] on icon "button" at bounding box center [571, 173] width 7 height 6
